Goal: Task Accomplishment & Management: Manage account settings

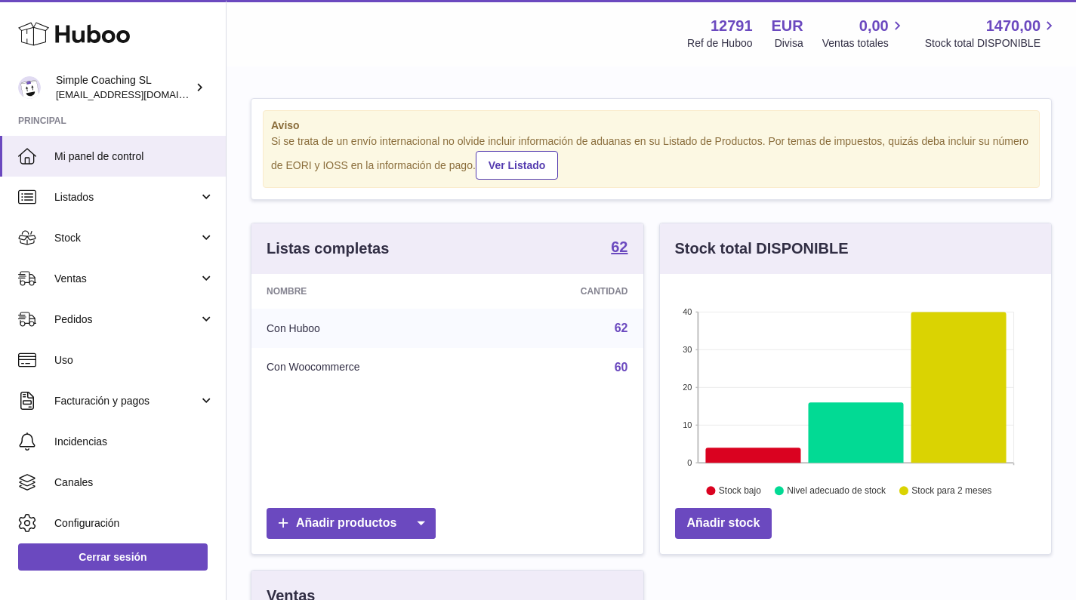
scroll to position [236, 391]
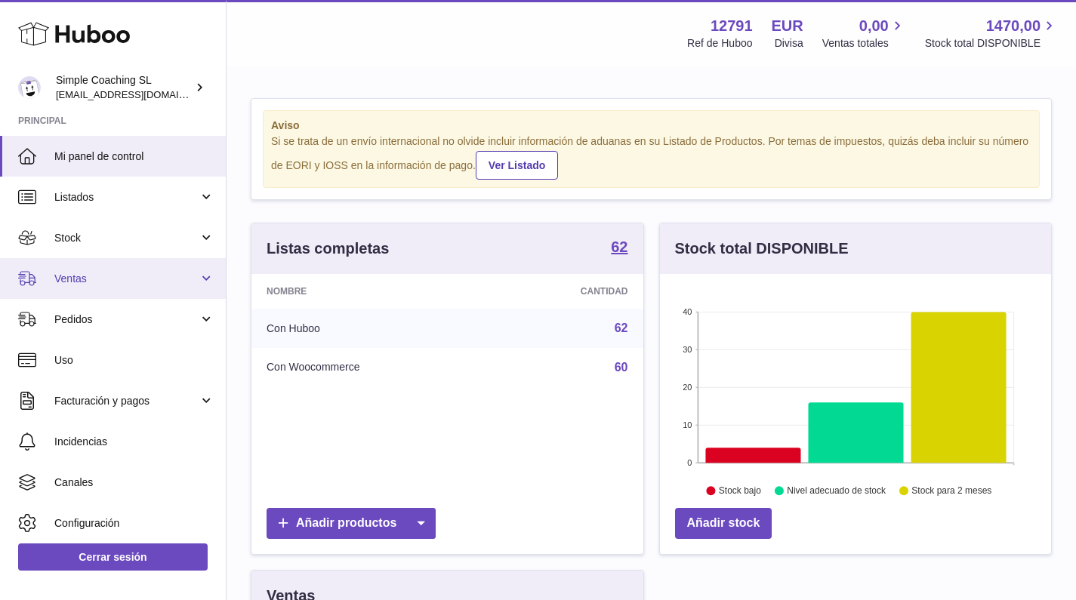
click at [146, 285] on link "Ventas" at bounding box center [113, 278] width 226 height 41
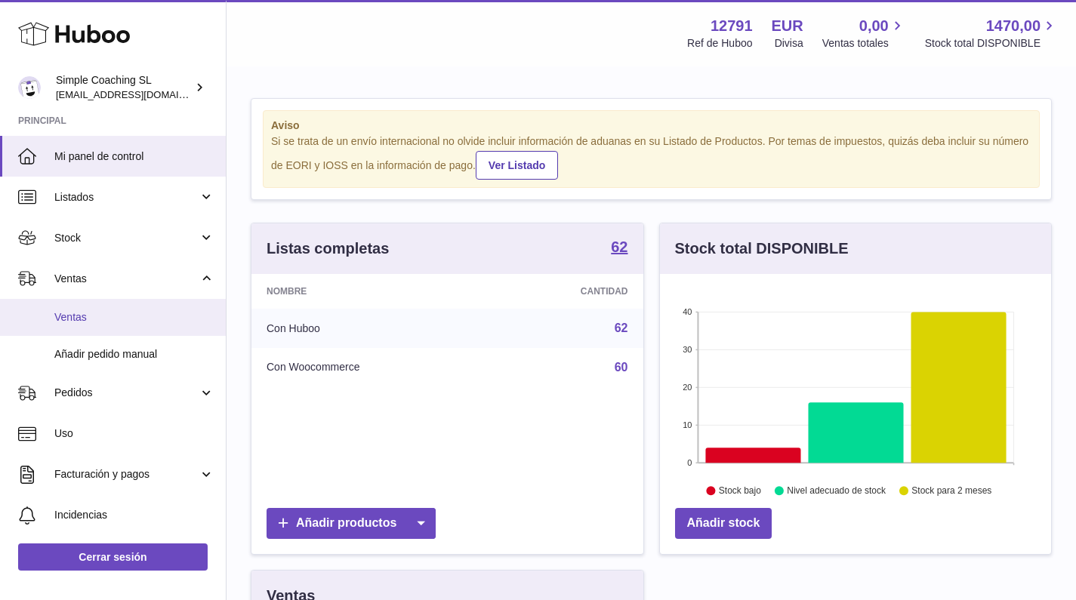
click at [150, 322] on link "Ventas" at bounding box center [113, 317] width 226 height 37
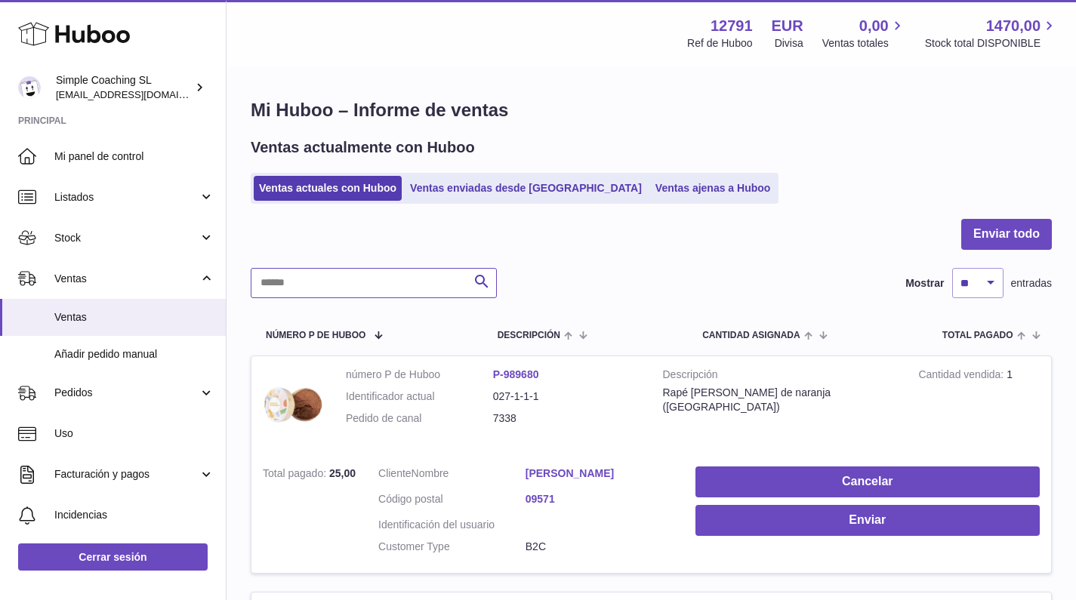
click at [368, 280] on input "text" at bounding box center [374, 283] width 246 height 30
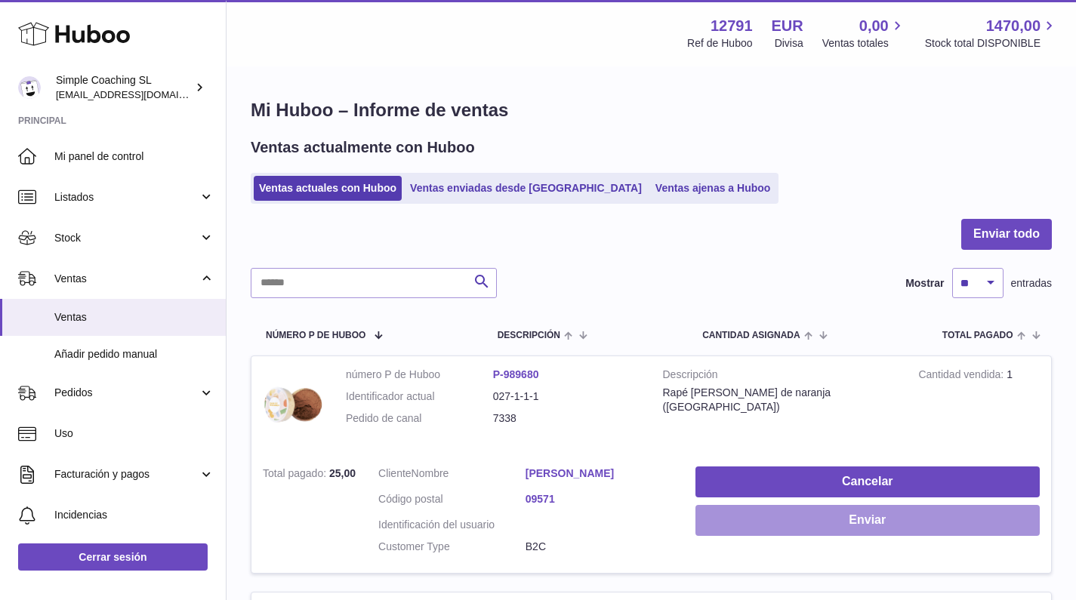
click at [752, 524] on button "Enviar" at bounding box center [868, 520] width 344 height 31
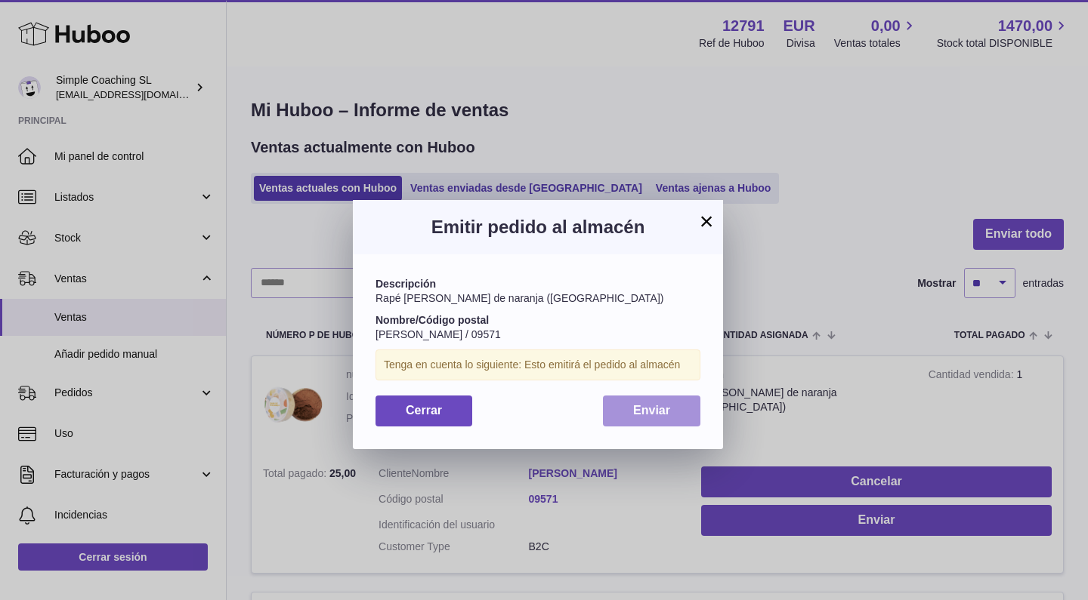
click at [654, 410] on span "Enviar" at bounding box center [651, 410] width 37 height 13
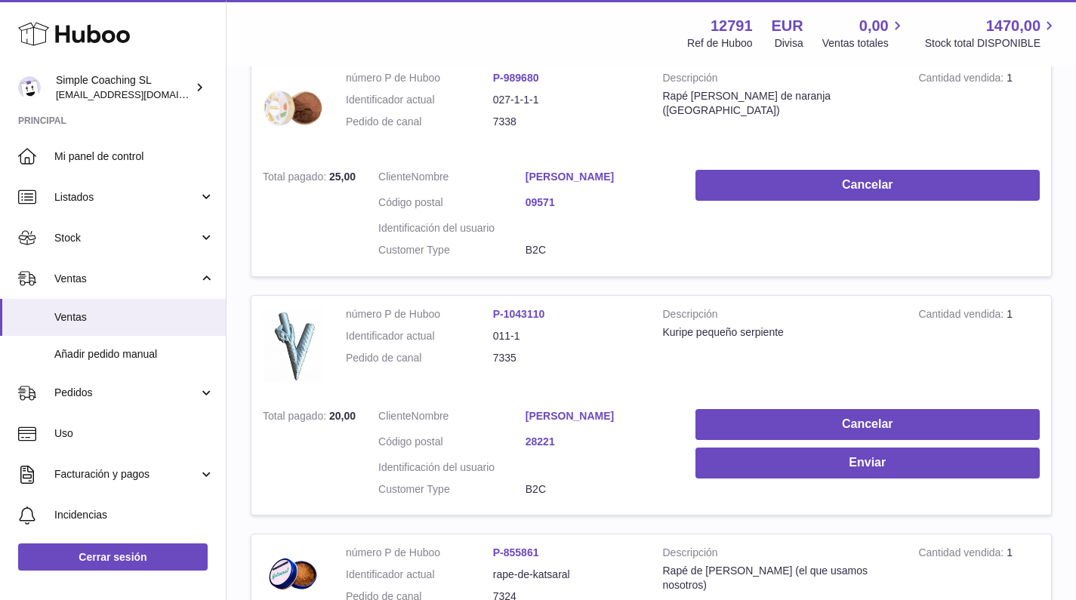
scroll to position [300, 0]
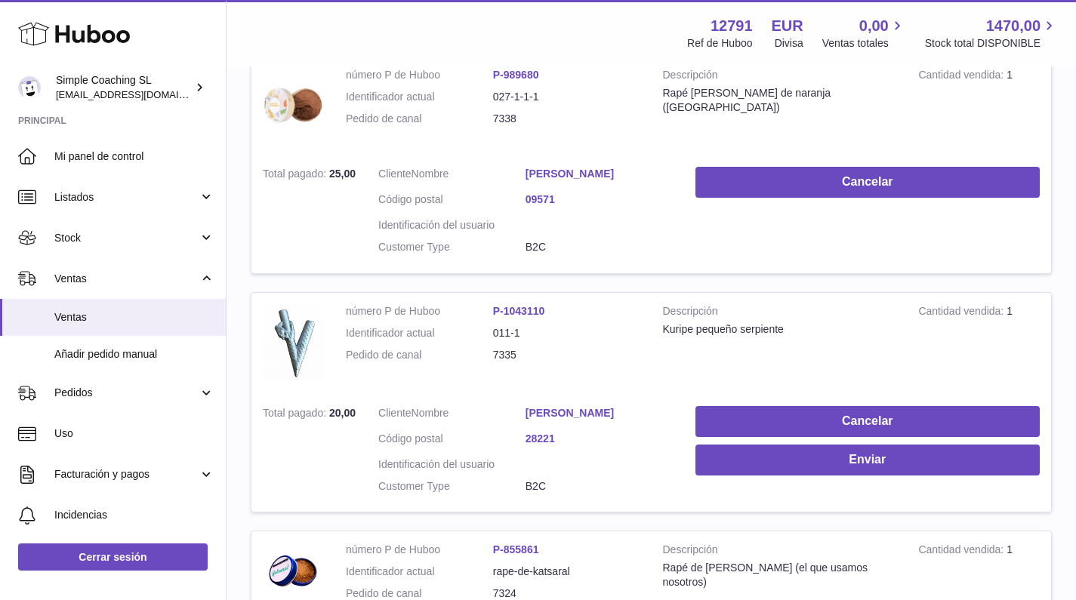
click at [794, 443] on td "Cancelar Enviar" at bounding box center [867, 454] width 367 height 118
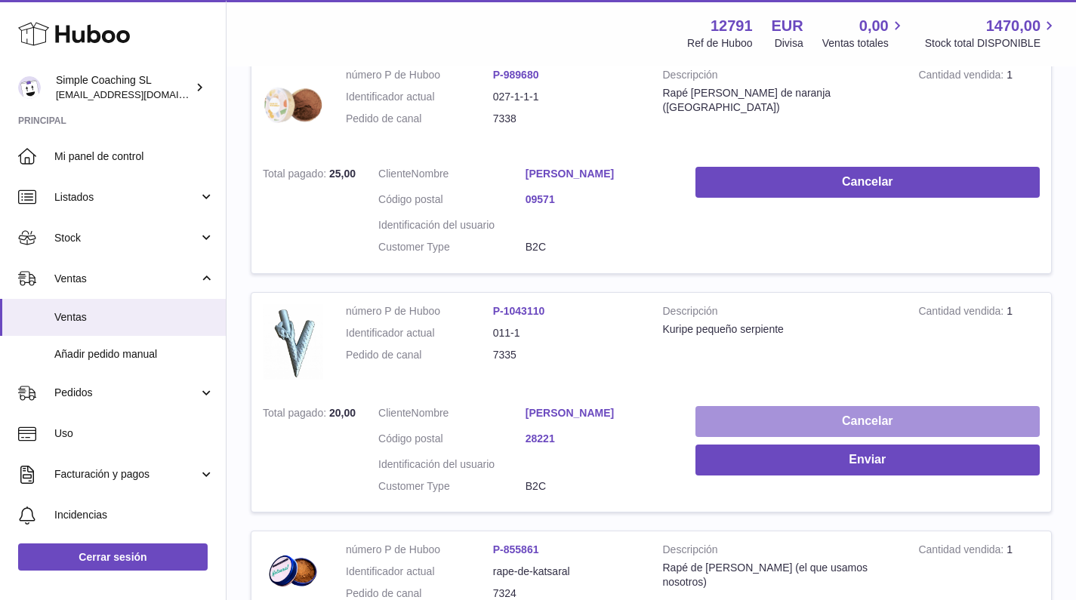
click at [797, 430] on button "Cancelar" at bounding box center [868, 421] width 344 height 31
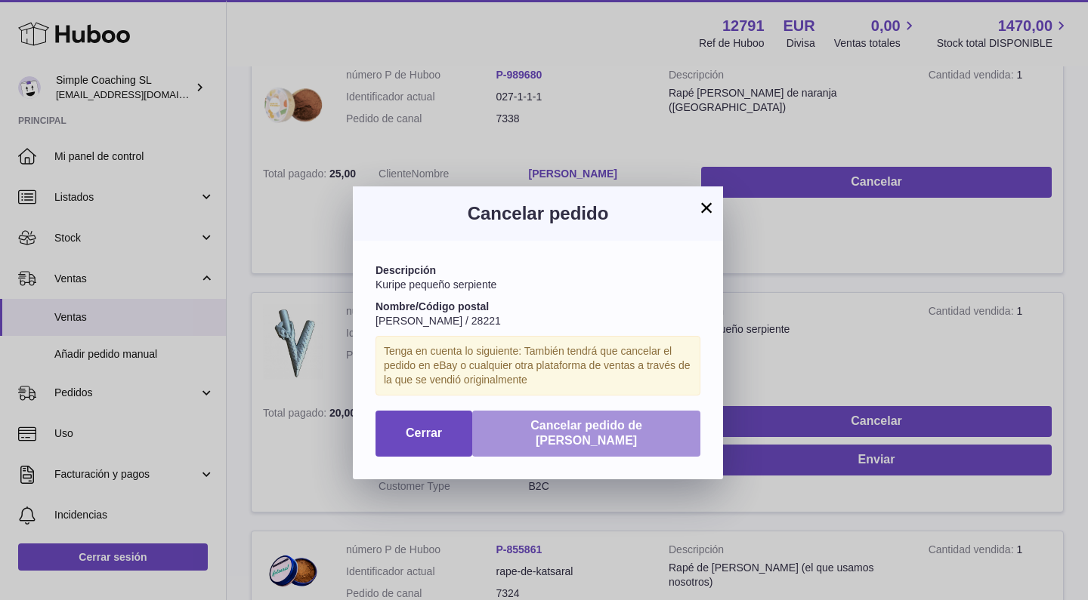
click at [666, 411] on button "Cancelar pedido de Huboo" at bounding box center [586, 434] width 228 height 47
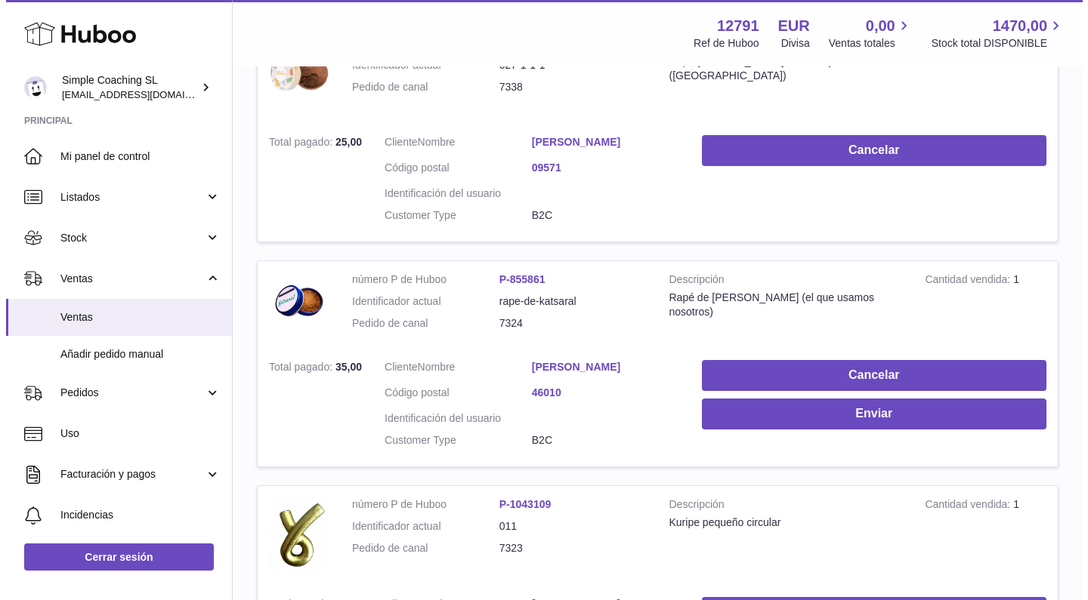
scroll to position [316, 0]
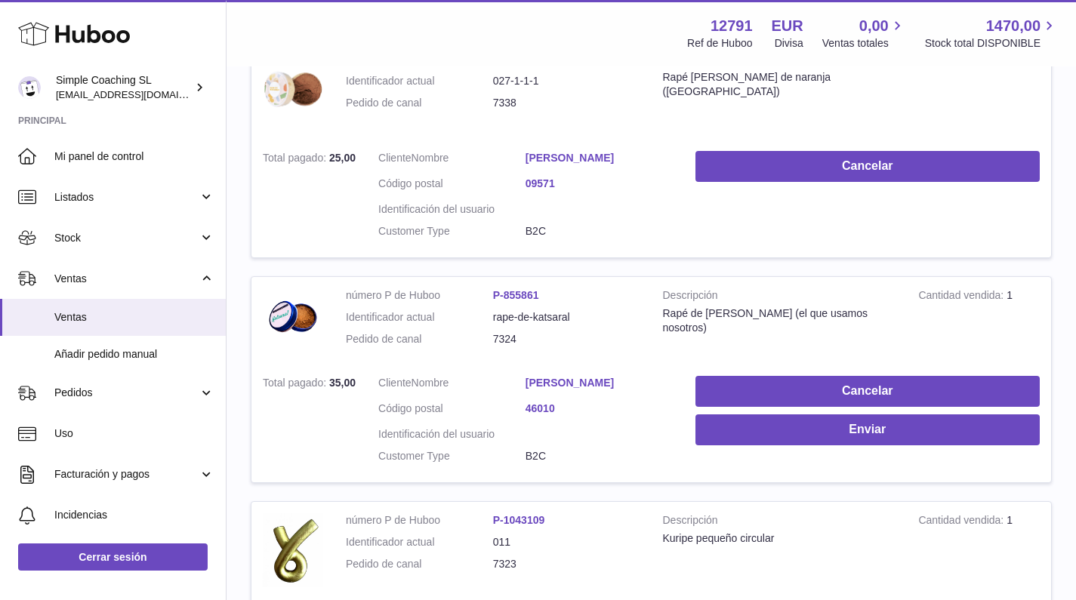
click at [567, 390] on link "Marina Enguer" at bounding box center [599, 383] width 147 height 14
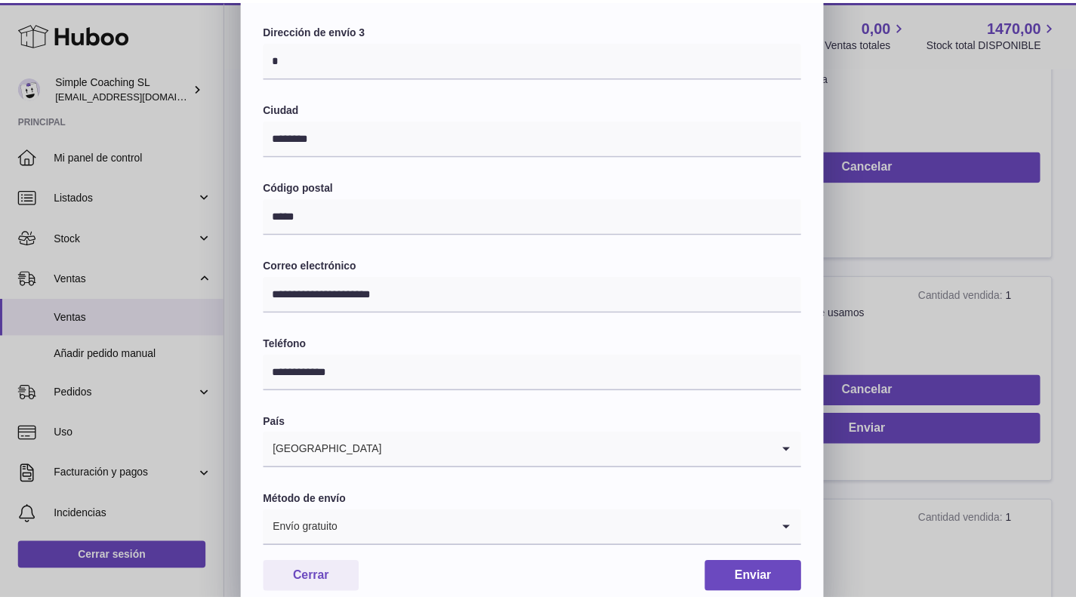
scroll to position [344, 0]
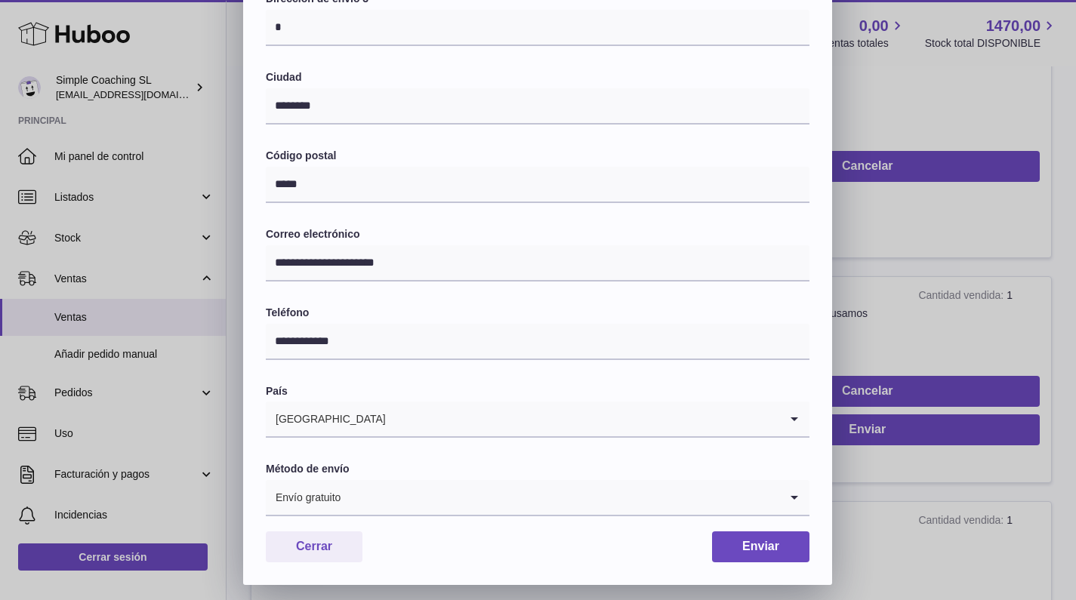
click at [970, 307] on div "**********" at bounding box center [538, 132] width 1076 height 906
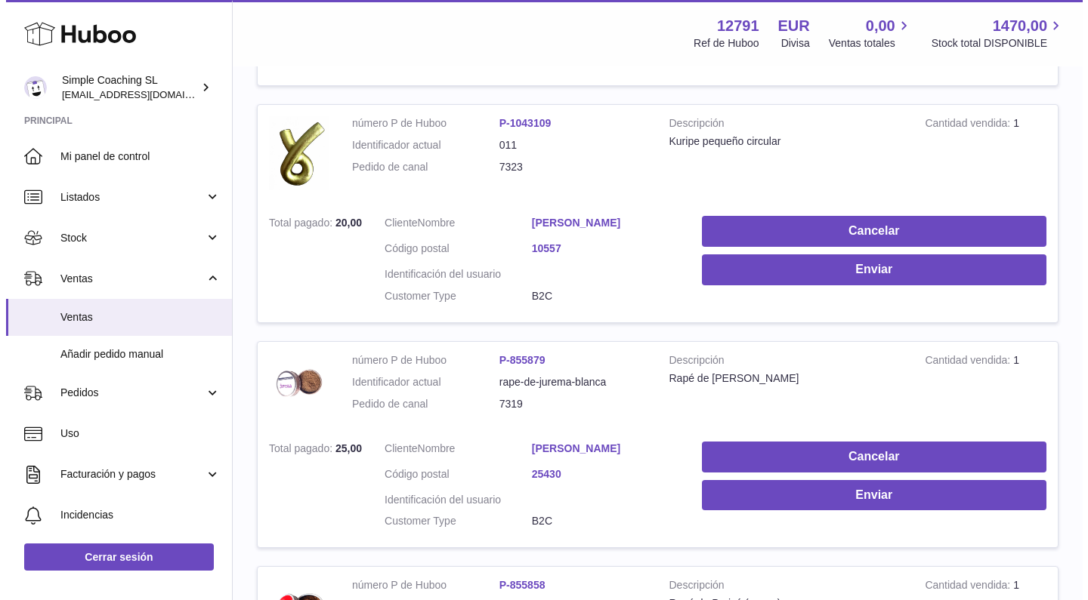
scroll to position [710, 0]
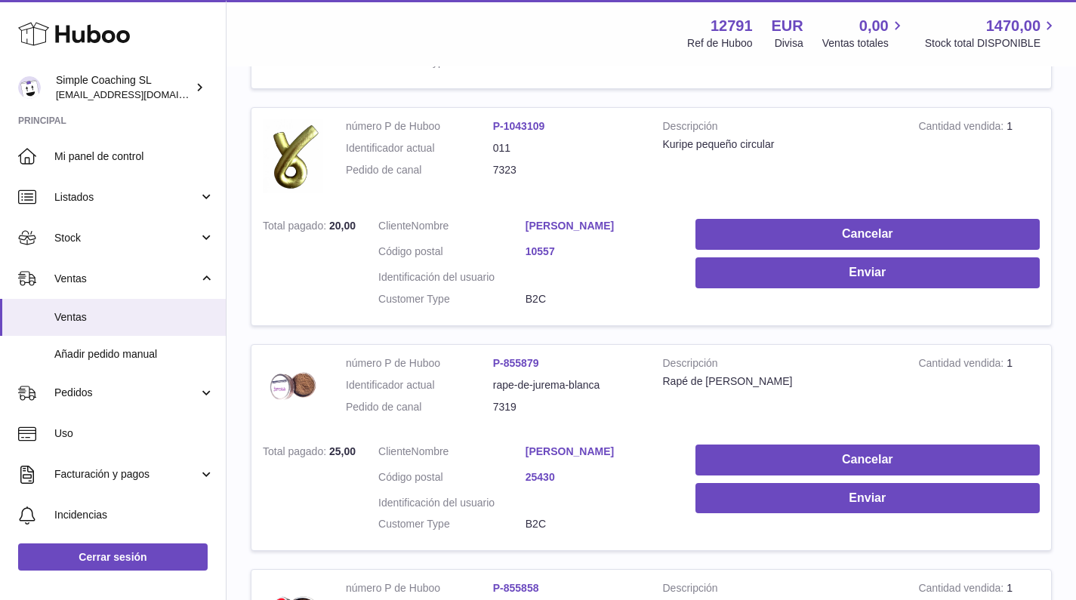
click at [548, 225] on link "laura calderon" at bounding box center [599, 226] width 147 height 14
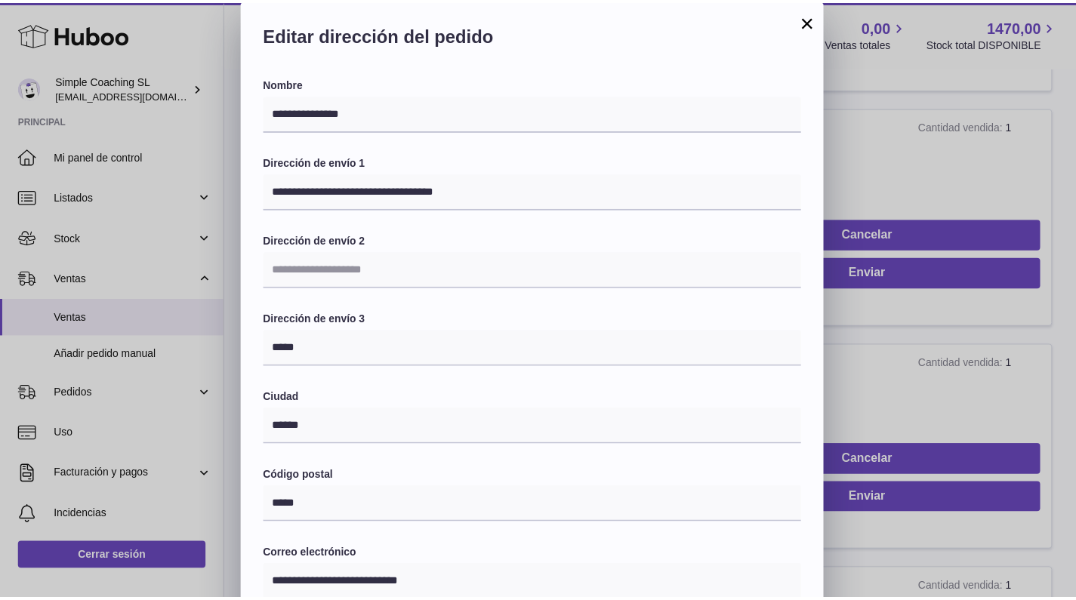
scroll to position [344, 0]
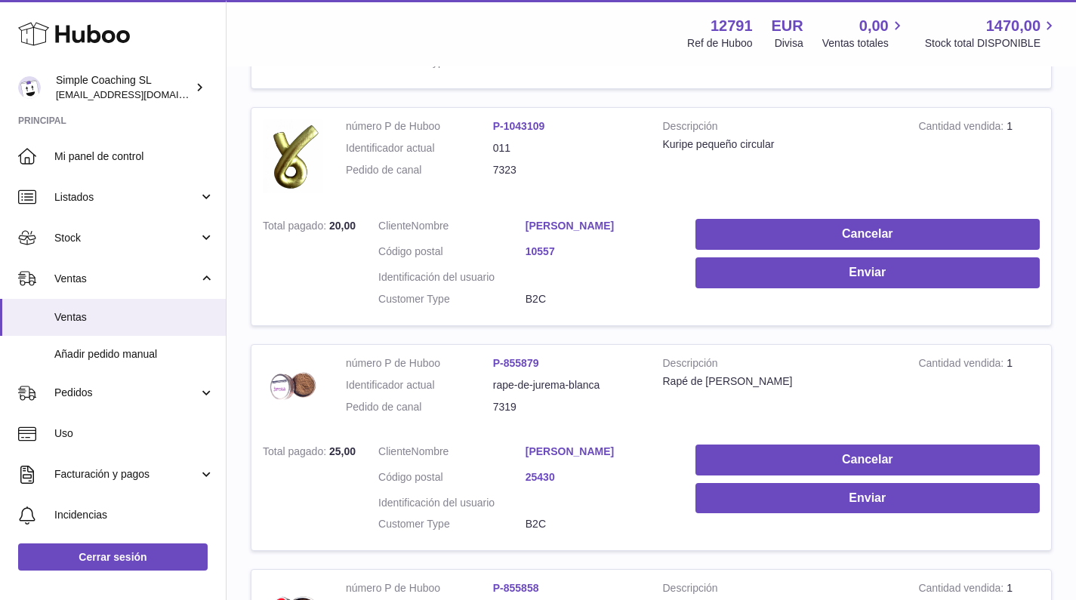
click at [892, 139] on div "**********" at bounding box center [538, 132] width 1076 height 906
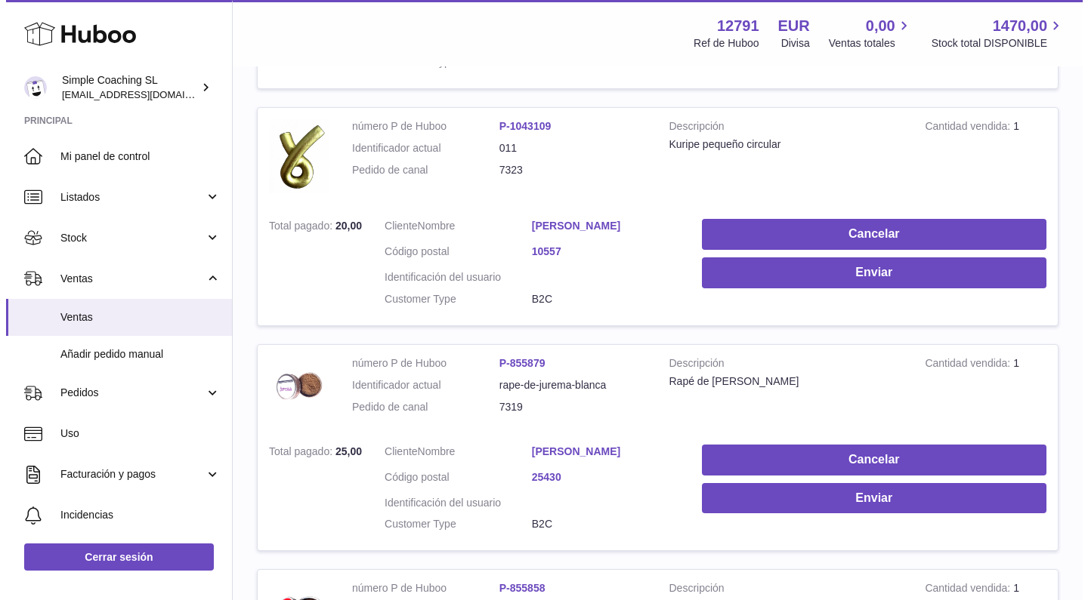
scroll to position [0, 0]
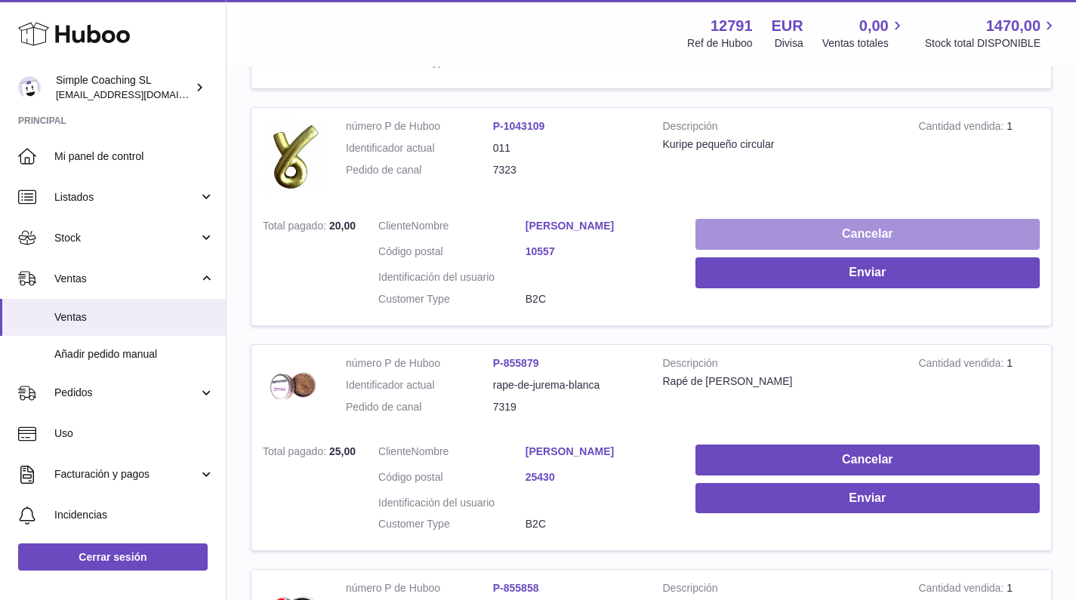
click at [863, 227] on button "Cancelar" at bounding box center [868, 234] width 344 height 31
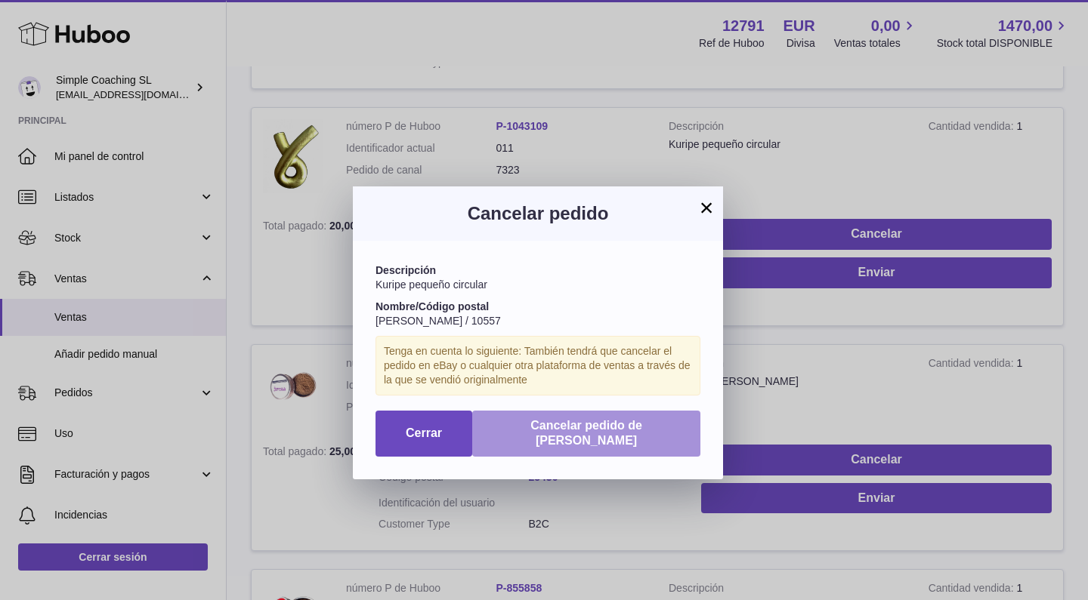
click at [642, 424] on span "Cancelar pedido de Huboo" at bounding box center [586, 433] width 112 height 29
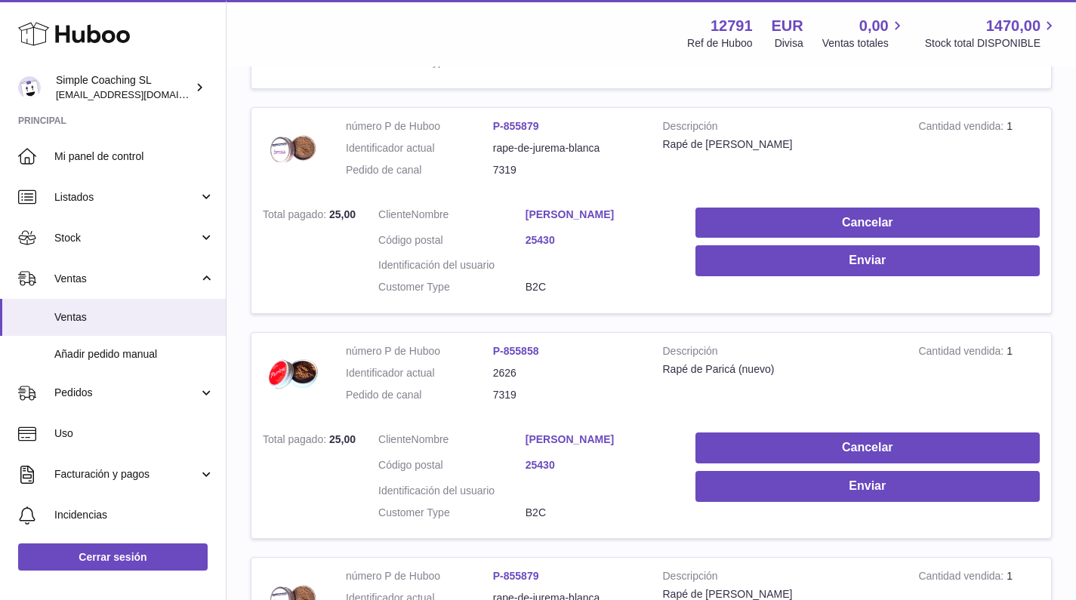
click at [588, 222] on dd "Enric Giné Lorca" at bounding box center [599, 217] width 147 height 18
click at [592, 219] on link "Enric Giné Lorca" at bounding box center [599, 215] width 147 height 14
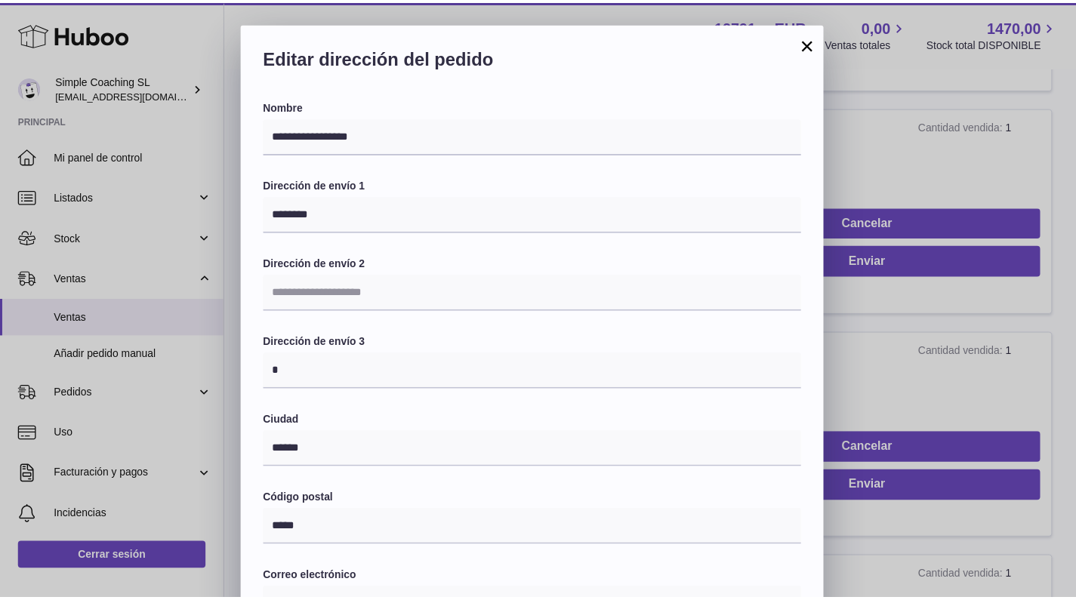
scroll to position [344, 0]
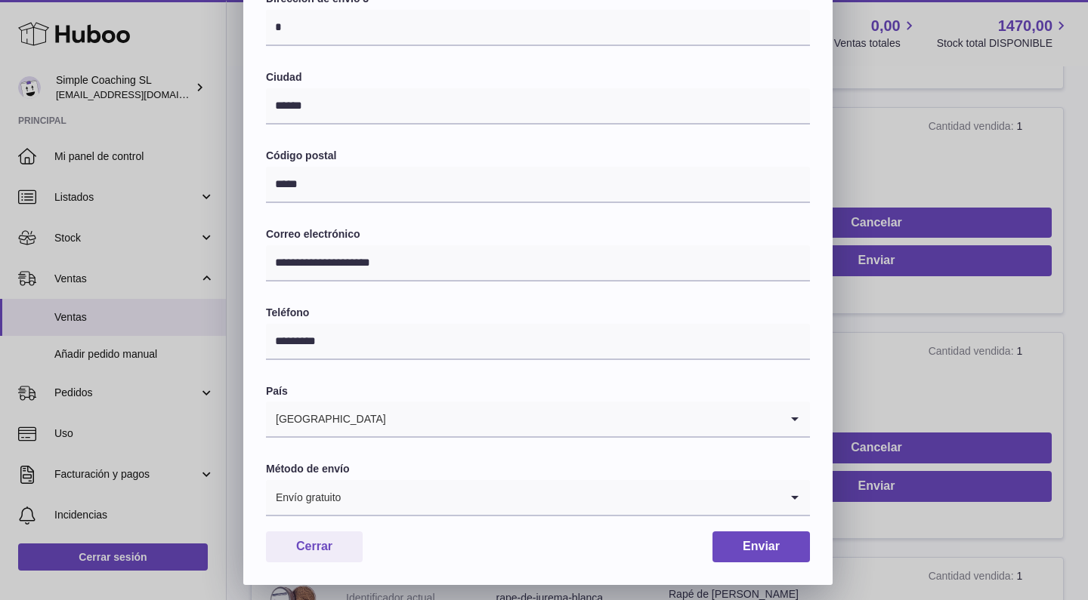
click at [942, 111] on div "**********" at bounding box center [544, 132] width 1088 height 906
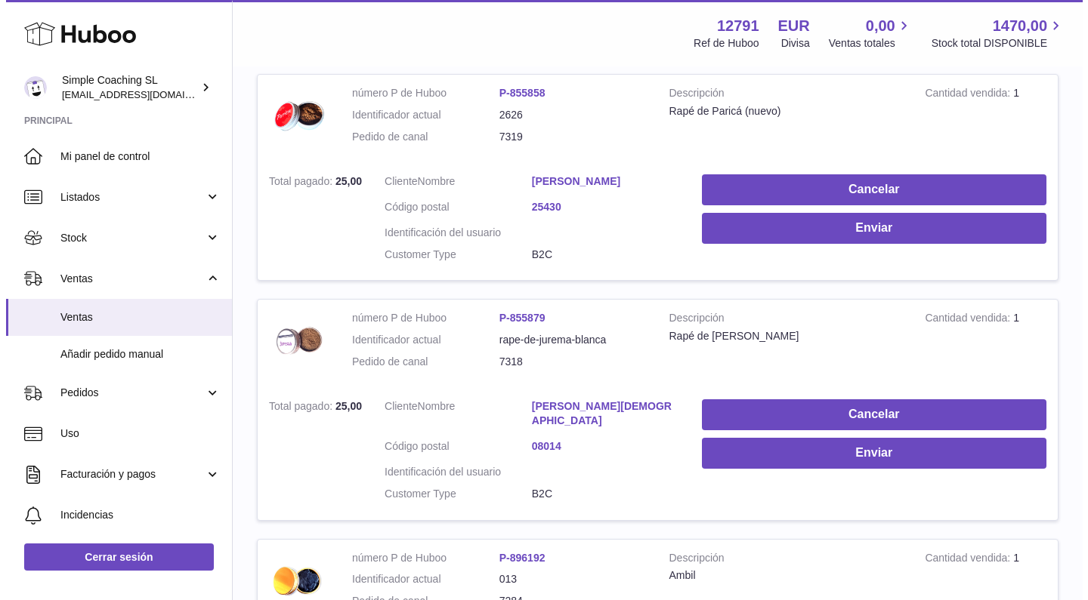
scroll to position [940, 0]
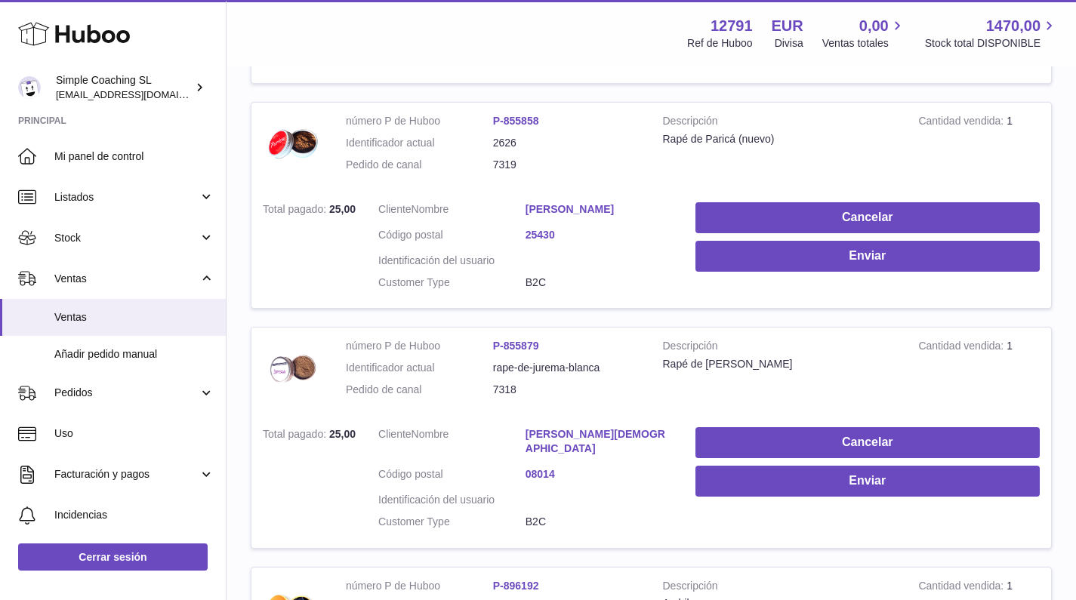
click at [560, 206] on link "Enric Giné Lorca" at bounding box center [599, 209] width 147 height 14
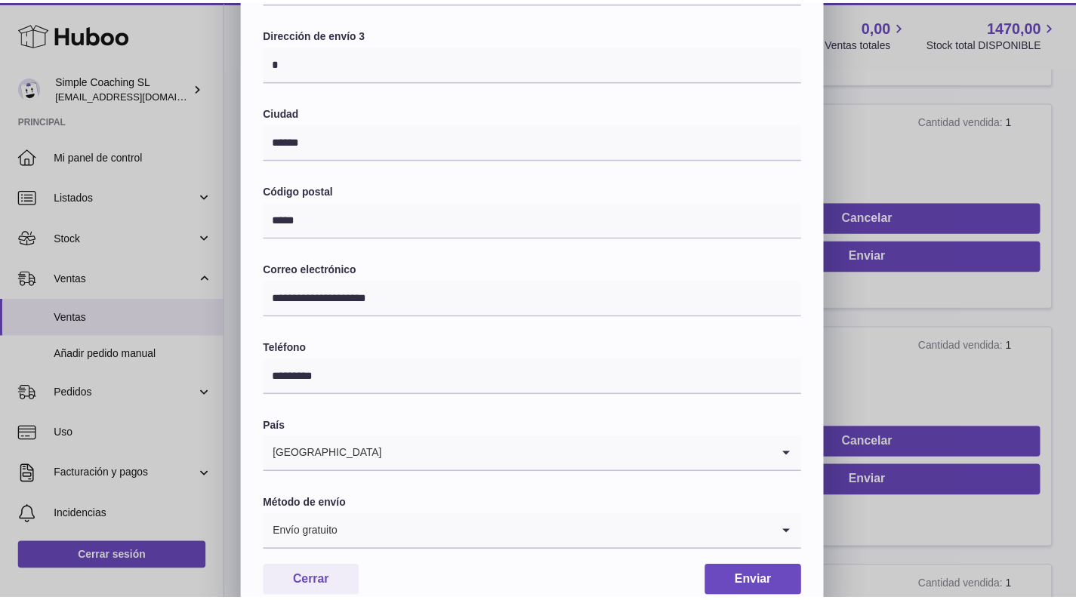
scroll to position [344, 0]
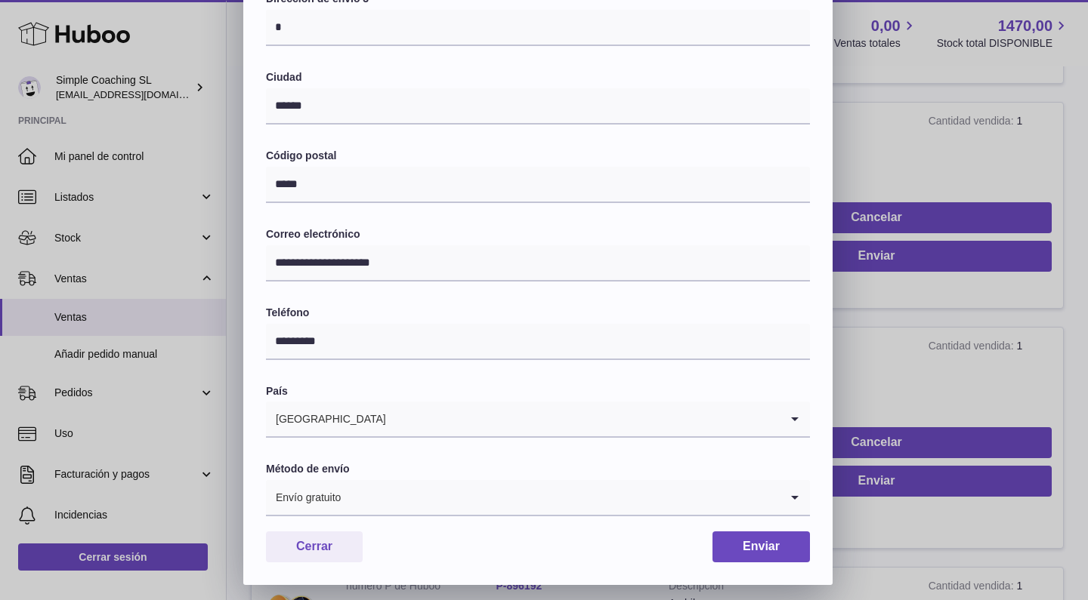
click at [916, 174] on div "**********" at bounding box center [544, 132] width 1088 height 906
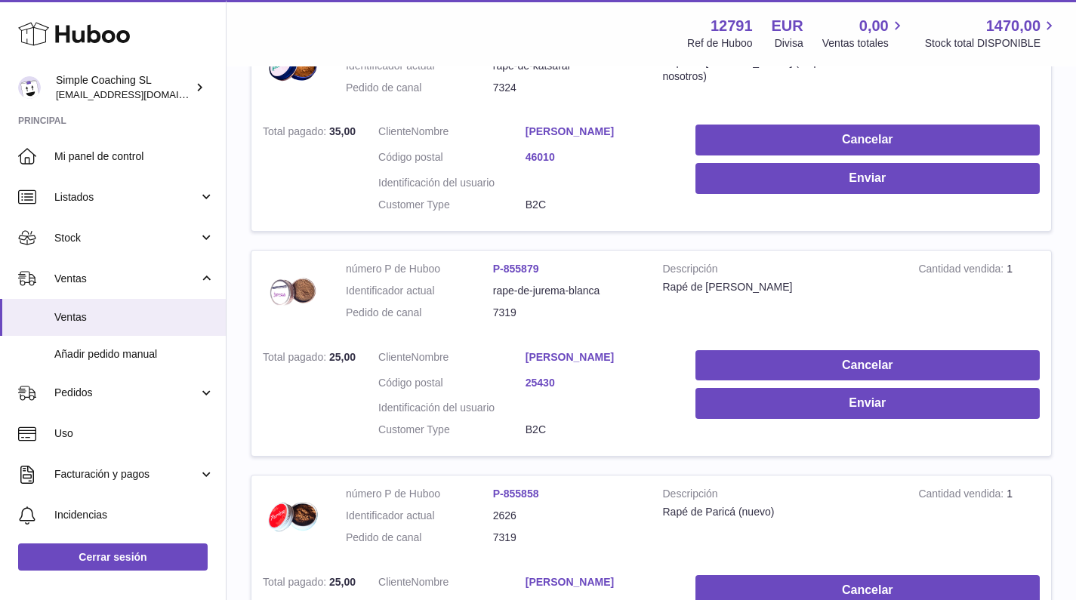
scroll to position [564, 0]
